Goal: Find specific page/section: Find specific page/section

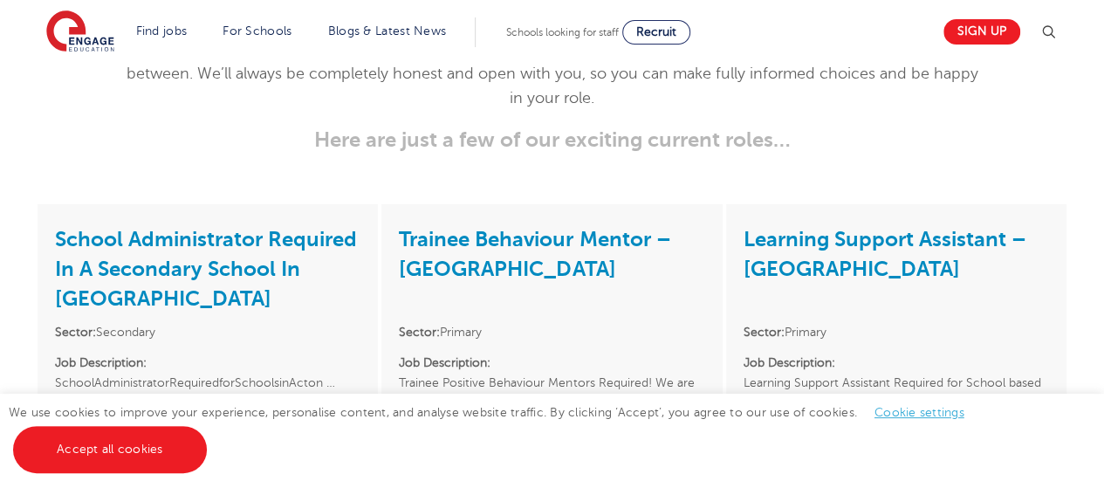
scroll to position [2527, 0]
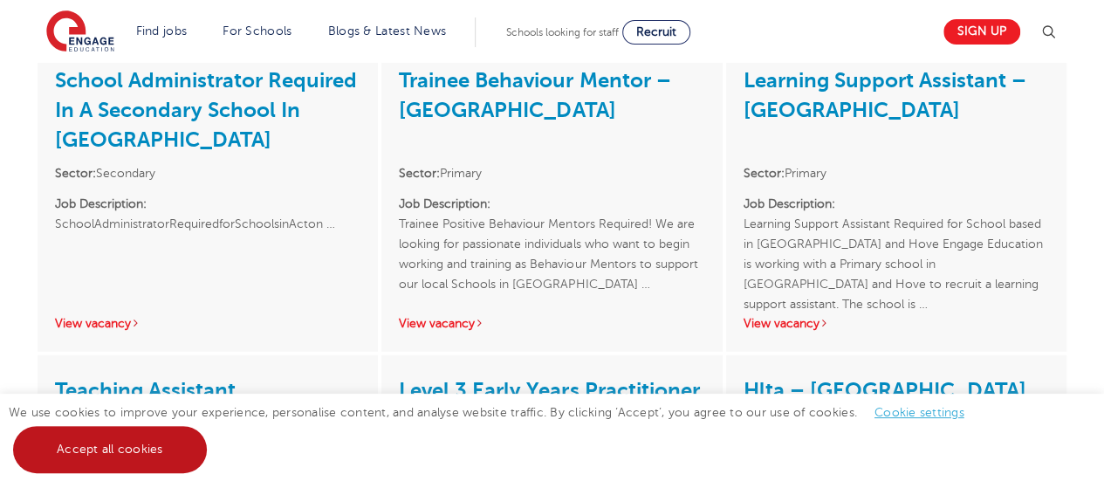
click at [119, 450] on link "Accept all cookies" at bounding box center [110, 449] width 194 height 47
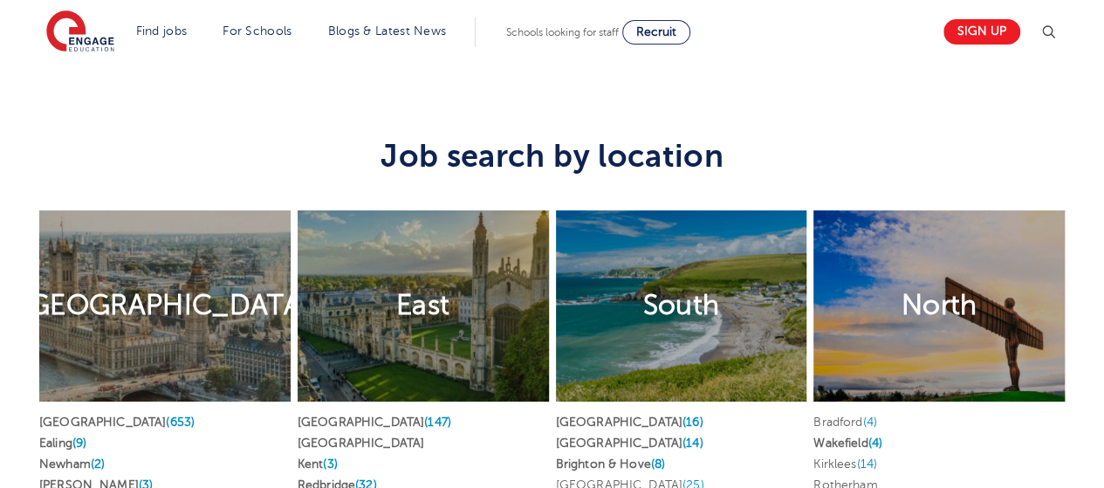
scroll to position [3424, 0]
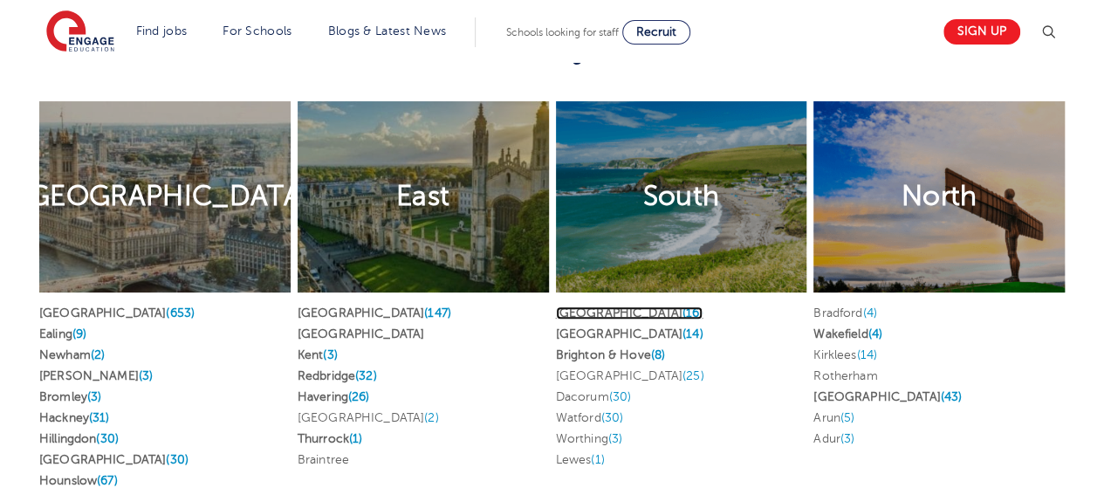
click at [610, 308] on link "[GEOGRAPHIC_DATA] (16)" at bounding box center [630, 312] width 148 height 13
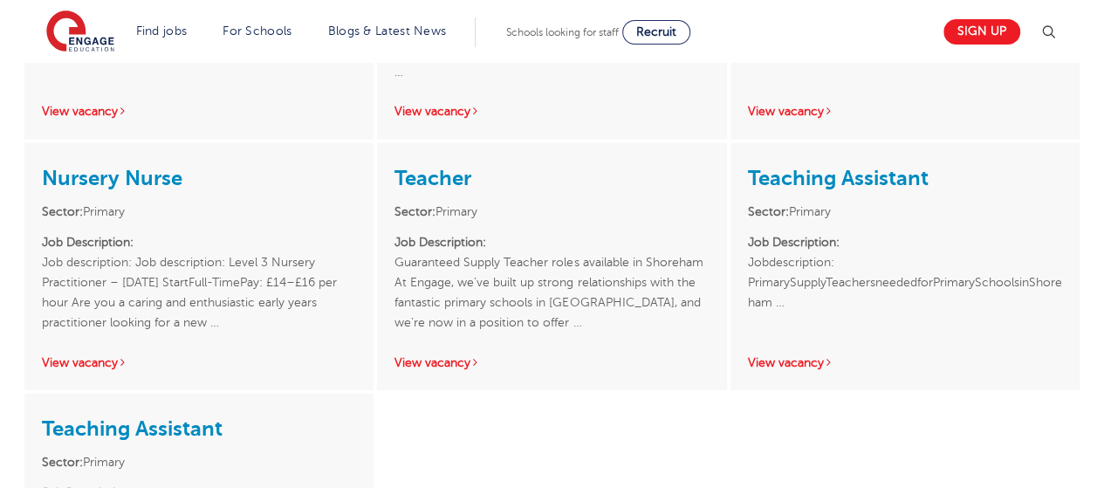
scroll to position [2171, 0]
